Goal: Find specific fact

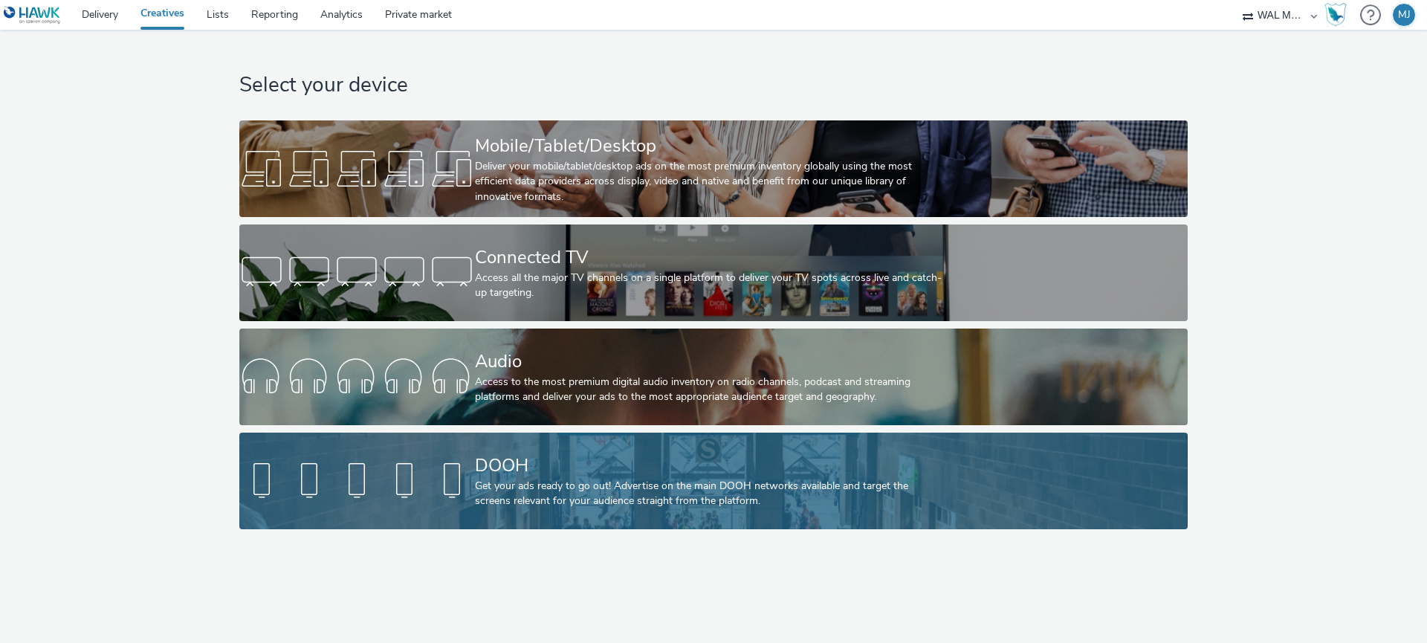
click at [366, 466] on div at bounding box center [357, 481] width 236 height 48
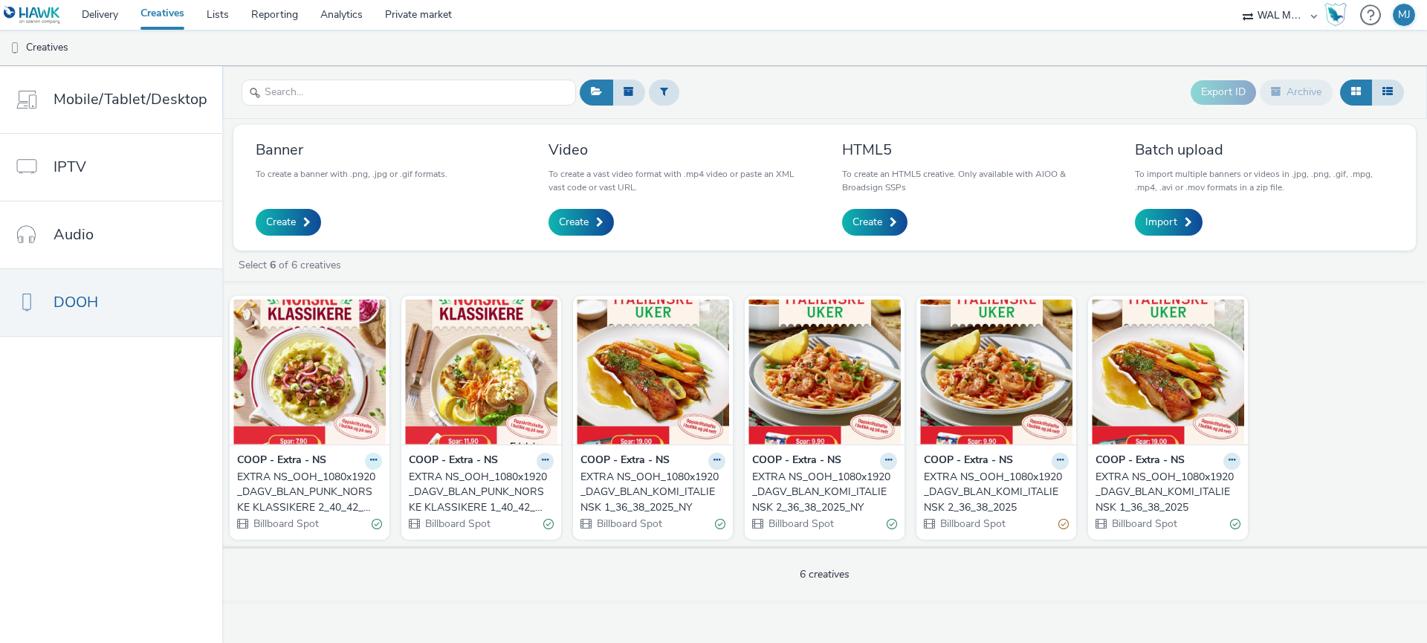
click at [370, 464] on icon at bounding box center [373, 460] width 7 height 9
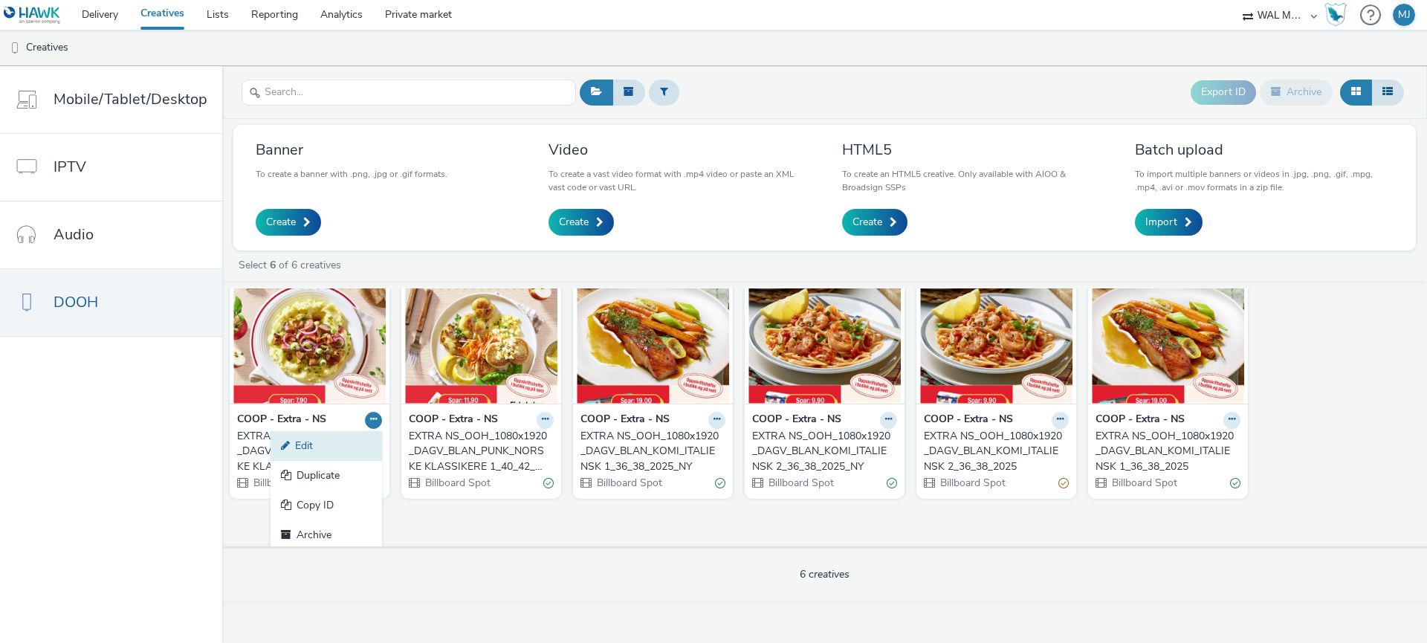
scroll to position [45, 0]
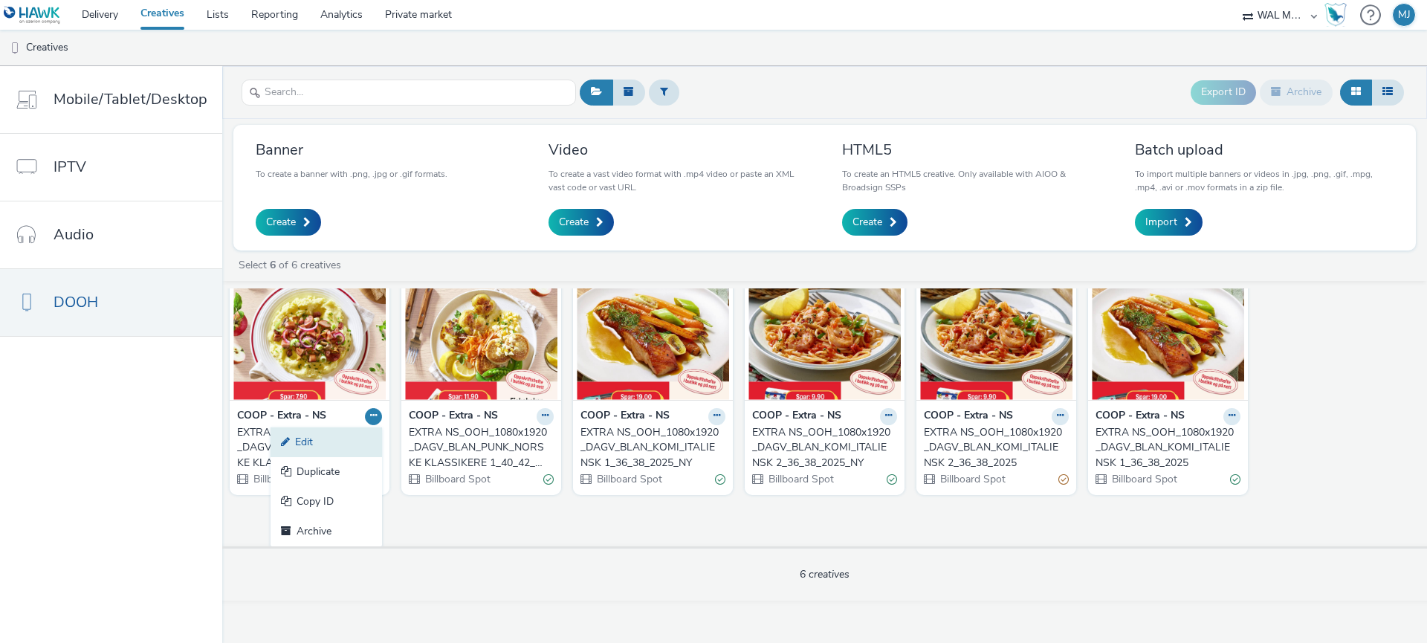
click at [332, 445] on link "Edit" at bounding box center [327, 442] width 112 height 30
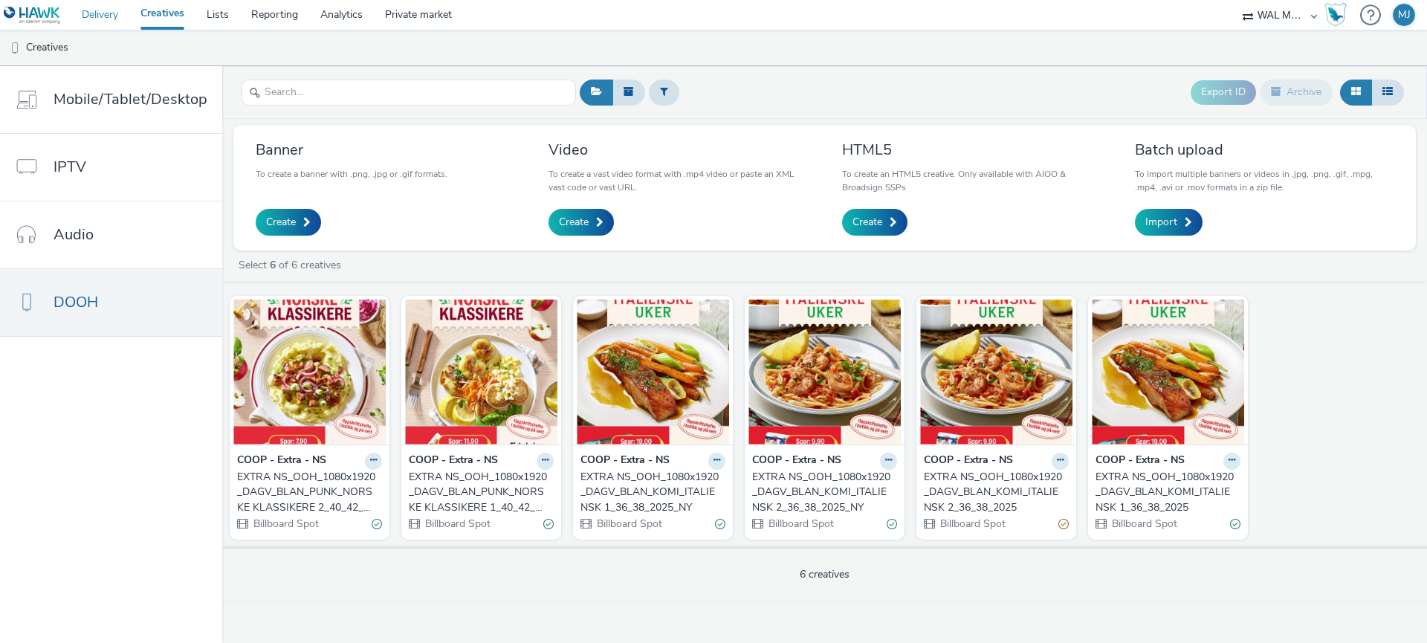
click at [105, 20] on link "Delivery" at bounding box center [100, 15] width 59 height 30
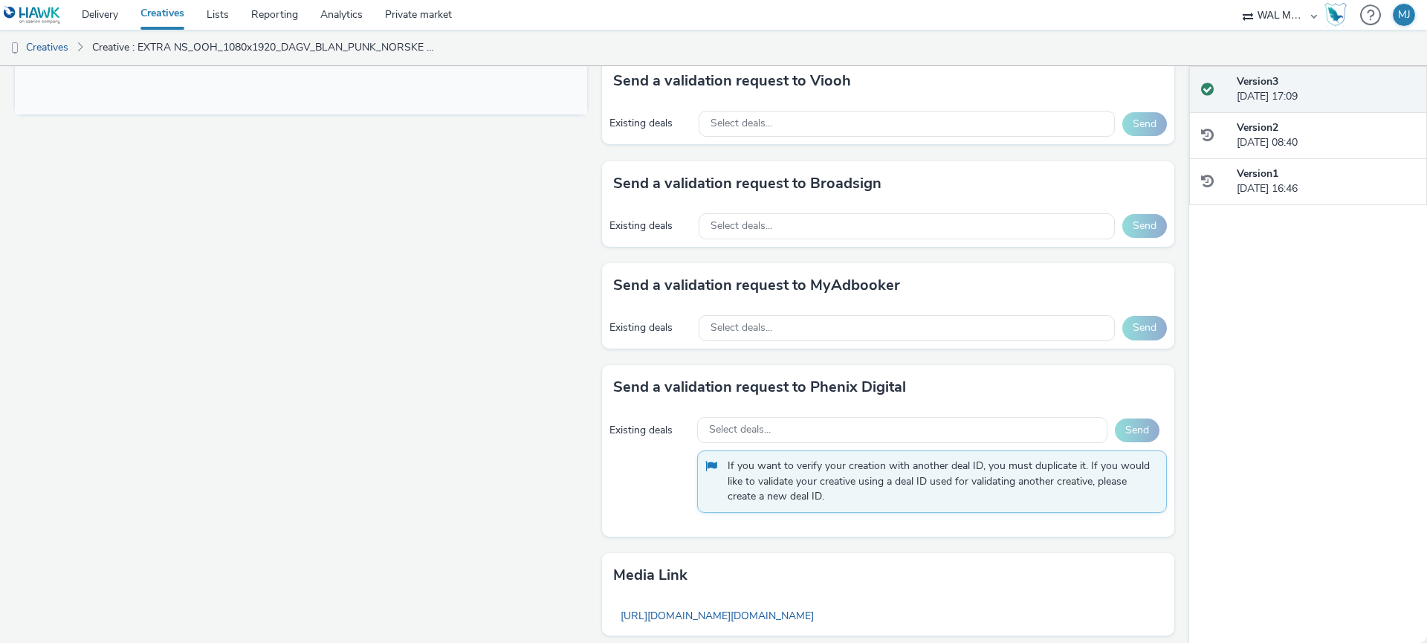
scroll to position [804, 0]
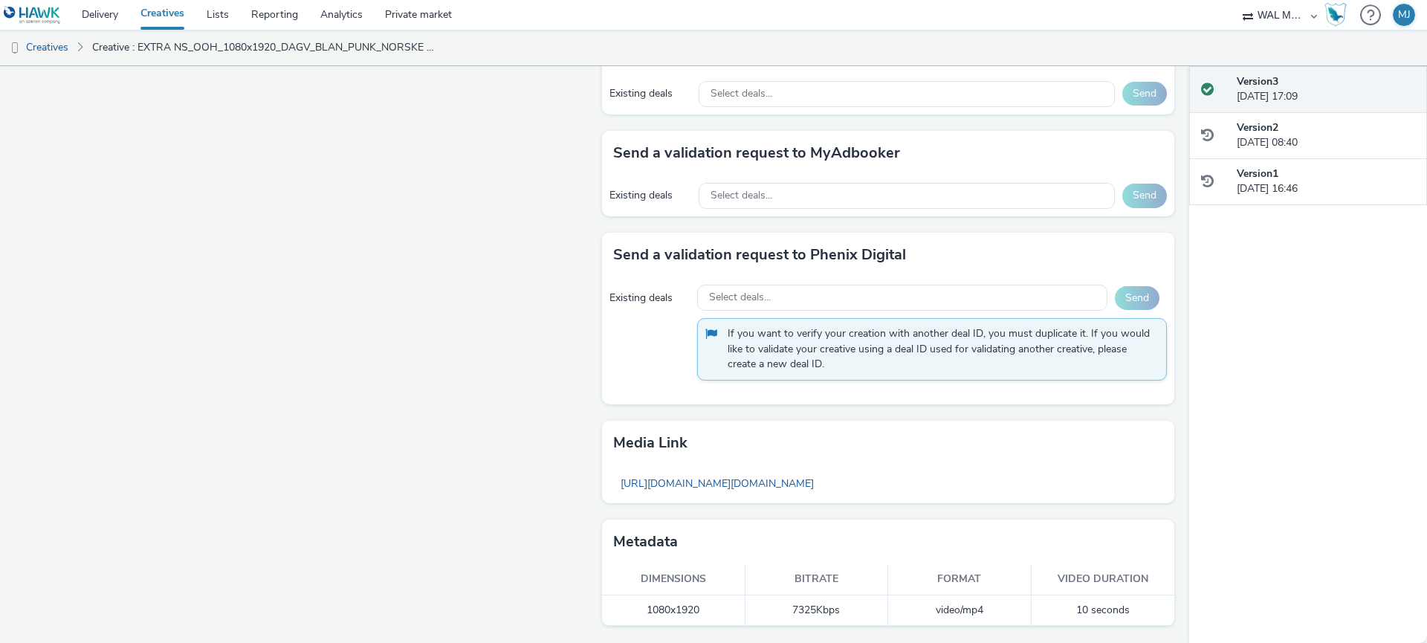
drag, startPoint x: 853, startPoint y: 607, endPoint x: 786, endPoint y: 610, distance: 66.9
click at [786, 610] on td "7325 Kbps" at bounding box center [817, 610] width 143 height 30
copy td "7325 Kbps"
click at [468, 525] on div "Fullscreen" at bounding box center [305, 8] width 580 height 1270
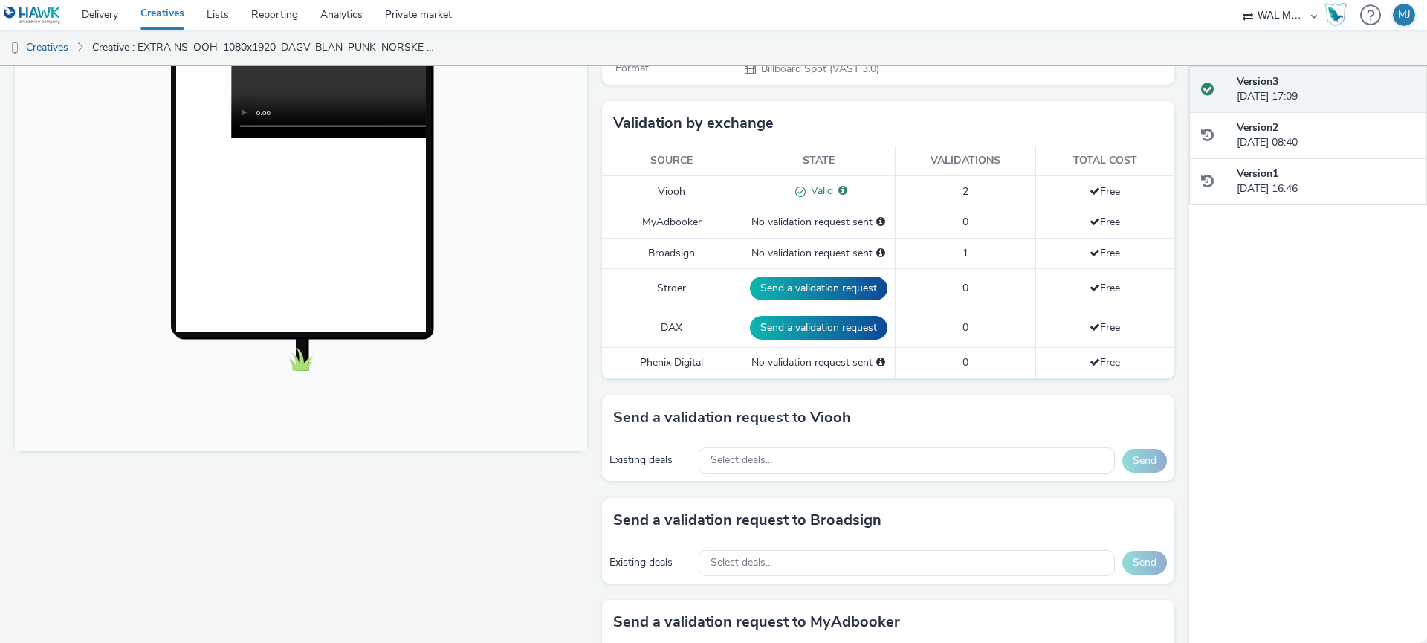
scroll to position [0, 0]
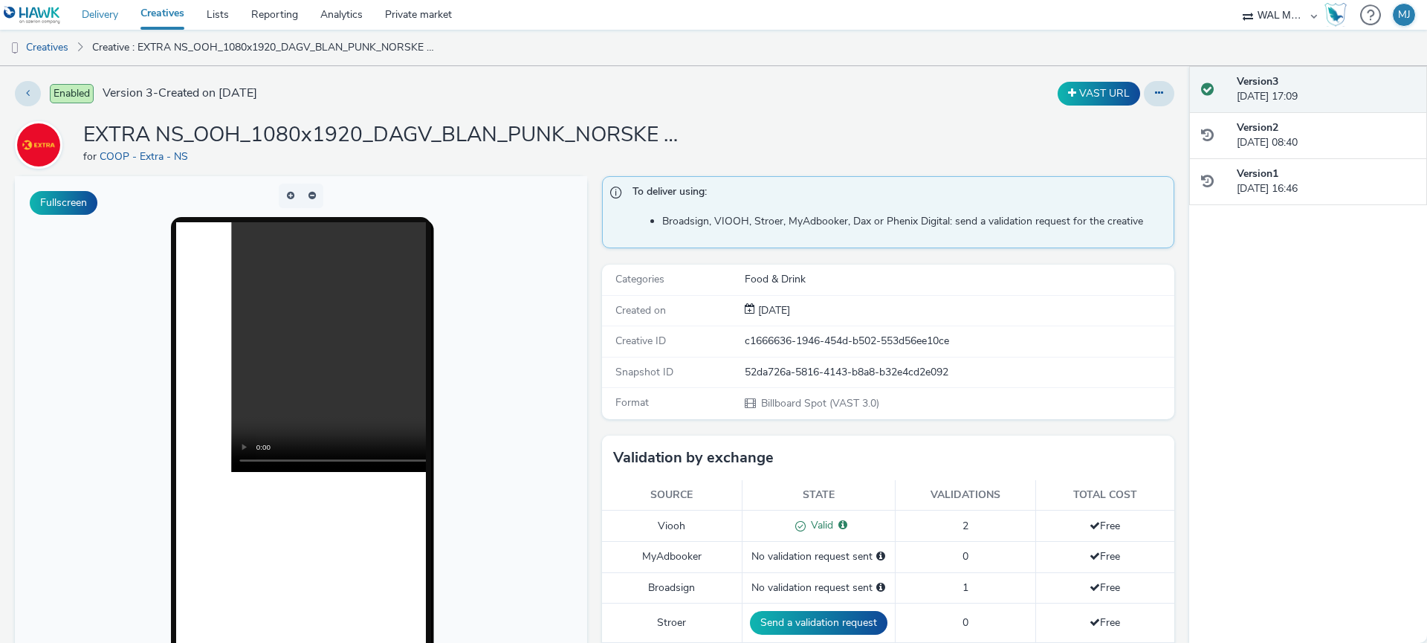
click at [103, 18] on link "Delivery" at bounding box center [100, 15] width 59 height 30
